Goal: Transaction & Acquisition: Purchase product/service

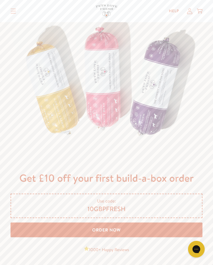
click at [122, 237] on link "Order Now" at bounding box center [107, 229] width 192 height 15
click at [117, 237] on link "Order Now" at bounding box center [107, 229] width 192 height 15
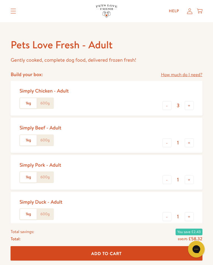
scroll to position [187, 0]
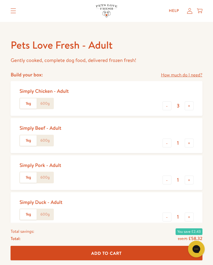
click at [169, 107] on button "-" at bounding box center [167, 106] width 9 height 9
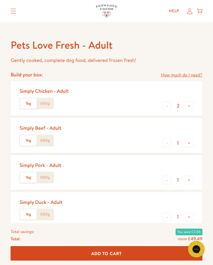
click at [165, 107] on button "-" at bounding box center [167, 105] width 9 height 9
type input "1"
click at [50, 102] on label "600g" at bounding box center [45, 103] width 17 height 11
click at [0, 0] on input "600g" at bounding box center [0, 0] width 0 height 0
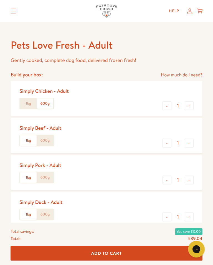
click at [51, 140] on label "600g" at bounding box center [45, 140] width 17 height 11
click at [0, 0] on input "600g" at bounding box center [0, 0] width 0 height 0
click at [49, 176] on label "600g" at bounding box center [45, 177] width 17 height 11
click at [0, 0] on input "600g" at bounding box center [0, 0] width 0 height 0
click at [45, 211] on label "600g" at bounding box center [45, 214] width 17 height 11
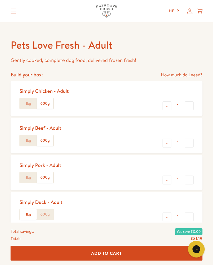
click at [0, 0] on input "600g" at bounding box center [0, 0] width 0 height 0
click at [27, 101] on label "1kg" at bounding box center [28, 103] width 17 height 11
click at [0, 0] on input "1kg" at bounding box center [0, 0] width 0 height 0
click at [26, 139] on label "1kg" at bounding box center [28, 140] width 17 height 11
click at [0, 0] on input "1kg" at bounding box center [0, 0] width 0 height 0
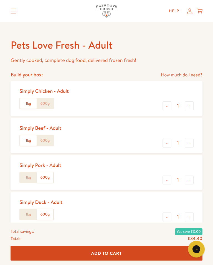
click at [27, 175] on label "1kg" at bounding box center [28, 177] width 17 height 11
click at [0, 0] on input "1kg" at bounding box center [0, 0] width 0 height 0
click at [26, 213] on label "1kg" at bounding box center [28, 214] width 17 height 11
click at [0, 0] on input "1kg" at bounding box center [0, 0] width 0 height 0
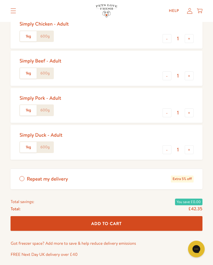
scroll to position [255, 0]
click at [26, 35] on label "1kg" at bounding box center [28, 36] width 17 height 11
click at [0, 0] on input "1kg" at bounding box center [0, 0] width 0 height 0
click at [48, 35] on label "600g" at bounding box center [45, 36] width 17 height 11
click at [0, 0] on input "600g" at bounding box center [0, 0] width 0 height 0
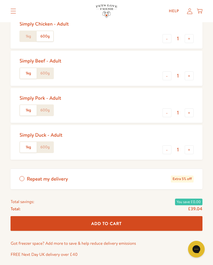
click at [50, 71] on label "600g" at bounding box center [45, 73] width 17 height 11
click at [0, 0] on input "600g" at bounding box center [0, 0] width 0 height 0
click at [52, 107] on label "600g" at bounding box center [45, 110] width 17 height 11
click at [0, 0] on input "600g" at bounding box center [0, 0] width 0 height 0
click at [49, 144] on label "600g" at bounding box center [45, 147] width 17 height 11
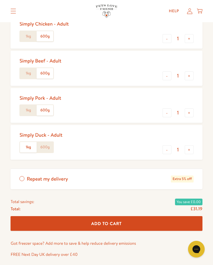
click at [0, 0] on input "600g" at bounding box center [0, 0] width 0 height 0
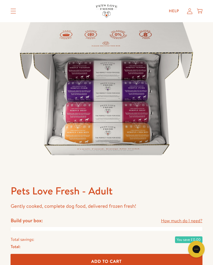
scroll to position [41, 0]
